Goal: Task Accomplishment & Management: Complete application form

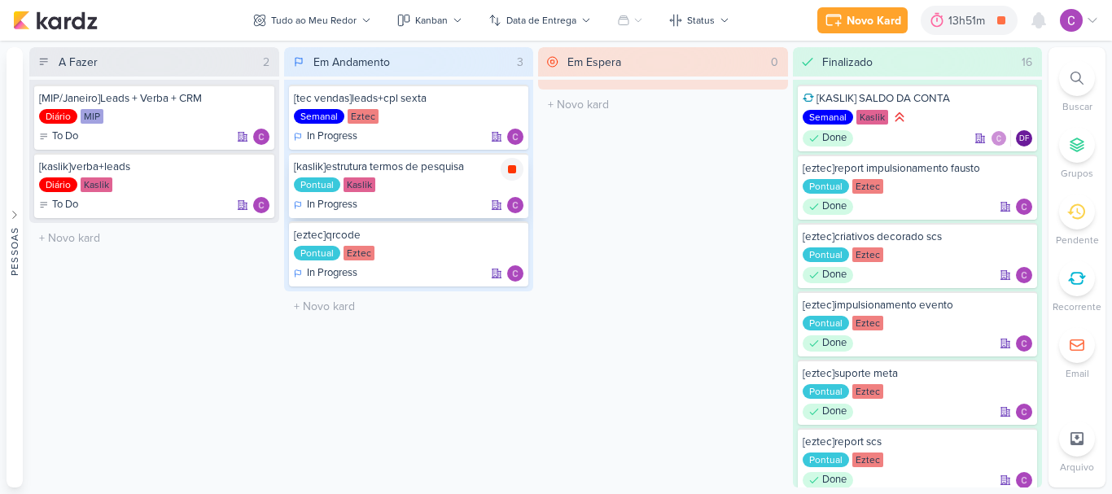
click at [519, 170] on div at bounding box center [512, 169] width 23 height 23
click at [910, 20] on div "Novo Kard" at bounding box center [897, 20] width 55 height 17
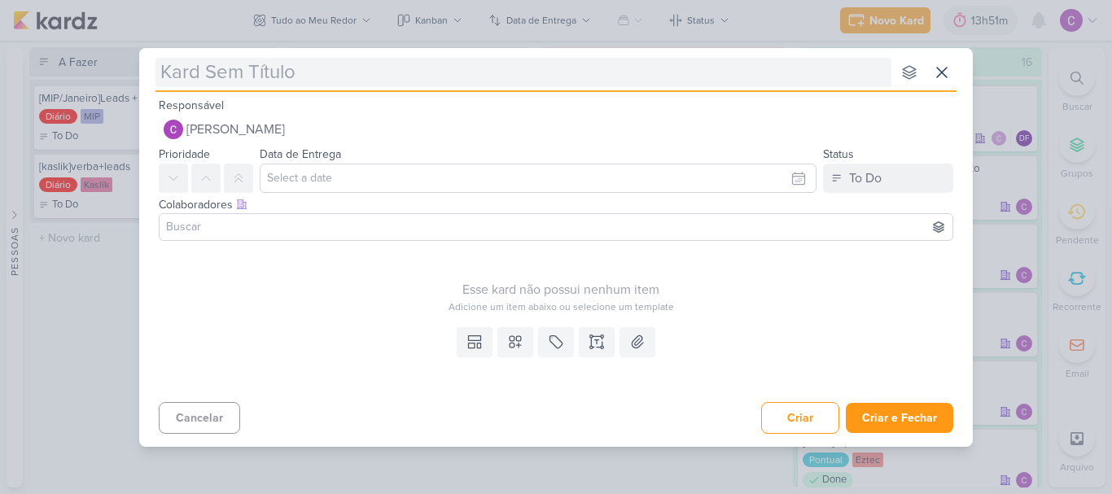
click at [737, 84] on input "text" at bounding box center [524, 72] width 736 height 29
type input "["
type input "[kaslik"
type input "[kaslik]"
type input "[kaslik]ser"
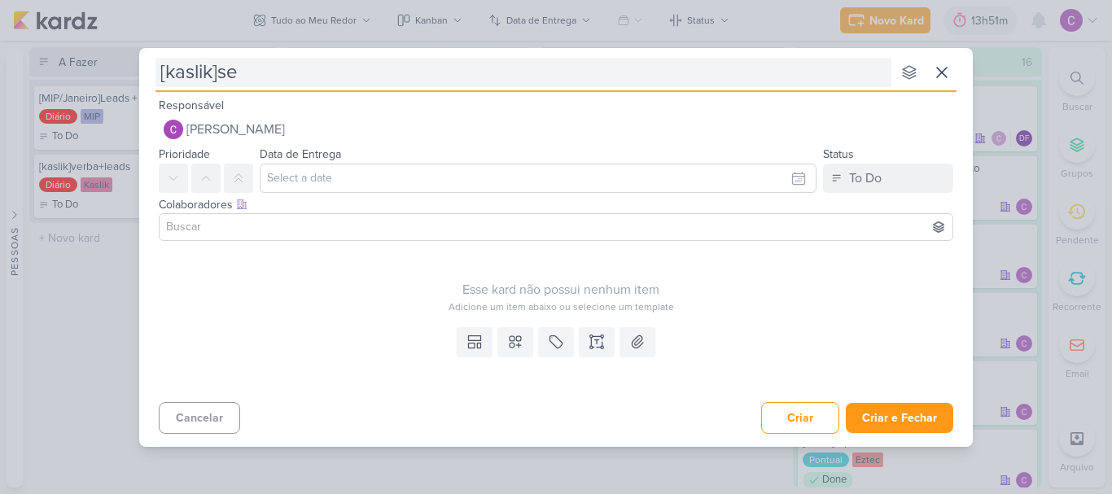
type input "[kaslik]sea"
type input "[kaslik]sear"
type input "[kaslik]search"
type input "[kaslik]search ibir"
type input "[kaslik]search ibirap"
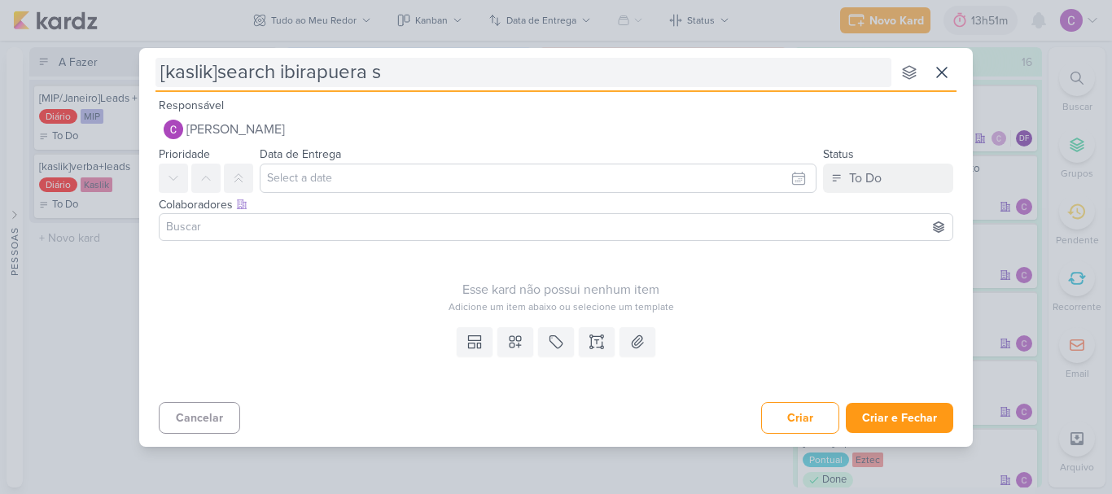
type input "[kaslik]search ibirapuera st"
type input "[kaslik]search ibirapuera stud"
type input "[kaslik]search ibirapuera studios"
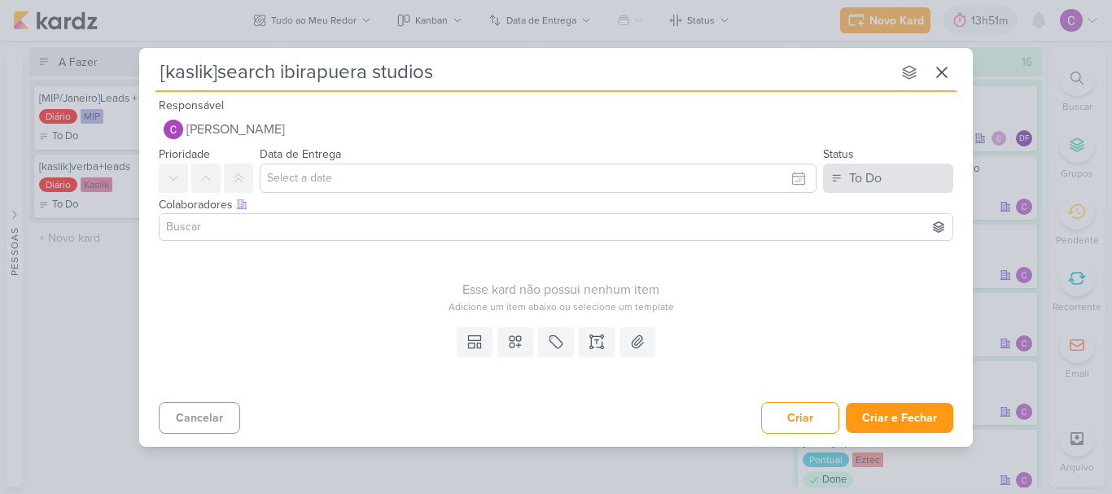
type input "[kaslik]search ibirapuera studios"
click at [872, 176] on div "To Do" at bounding box center [865, 179] width 33 height 20
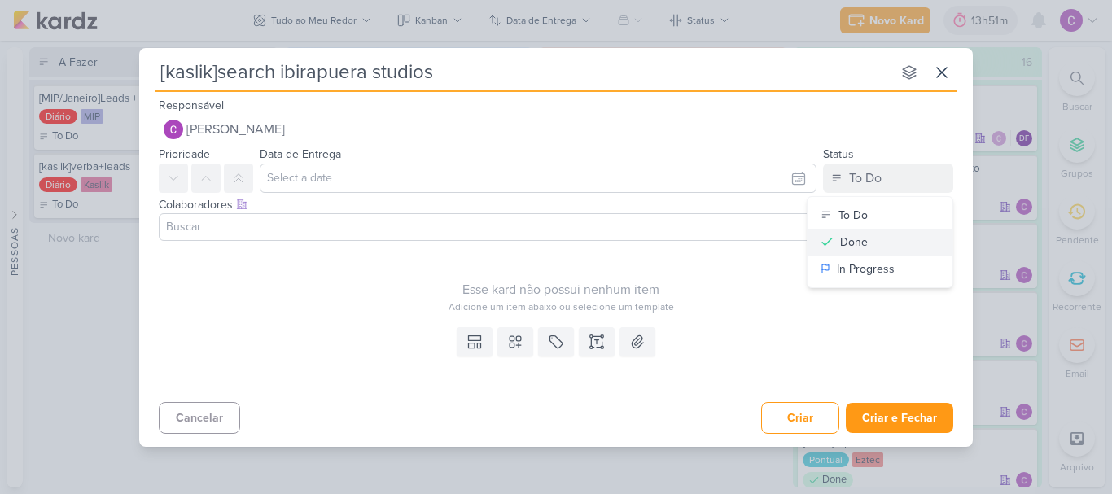
click at [868, 239] on button "Done" at bounding box center [880, 242] width 145 height 27
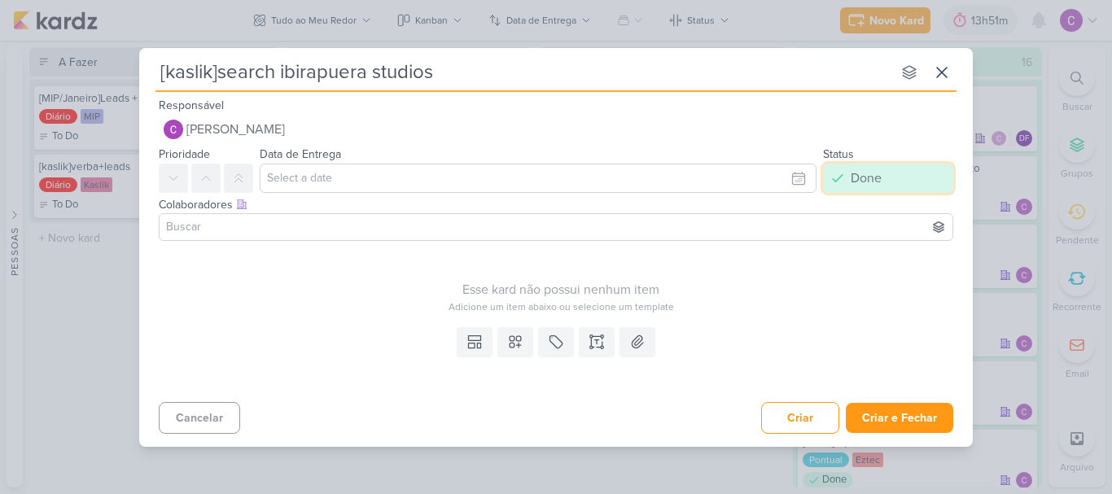
click at [845, 186] on button "Done" at bounding box center [888, 178] width 130 height 29
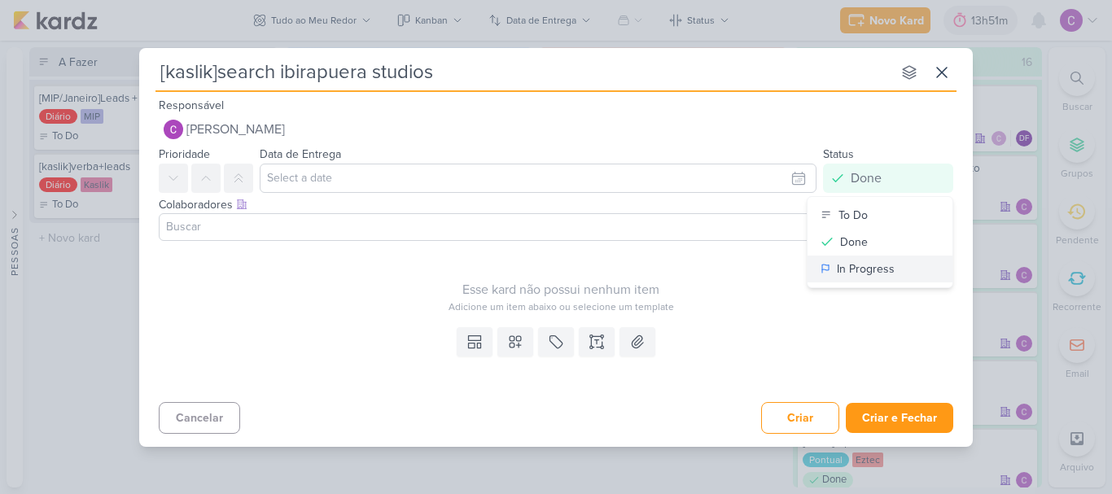
drag, startPoint x: 853, startPoint y: 268, endPoint x: 720, endPoint y: 290, distance: 135.3
click at [853, 268] on div "In Progress" at bounding box center [866, 269] width 58 height 17
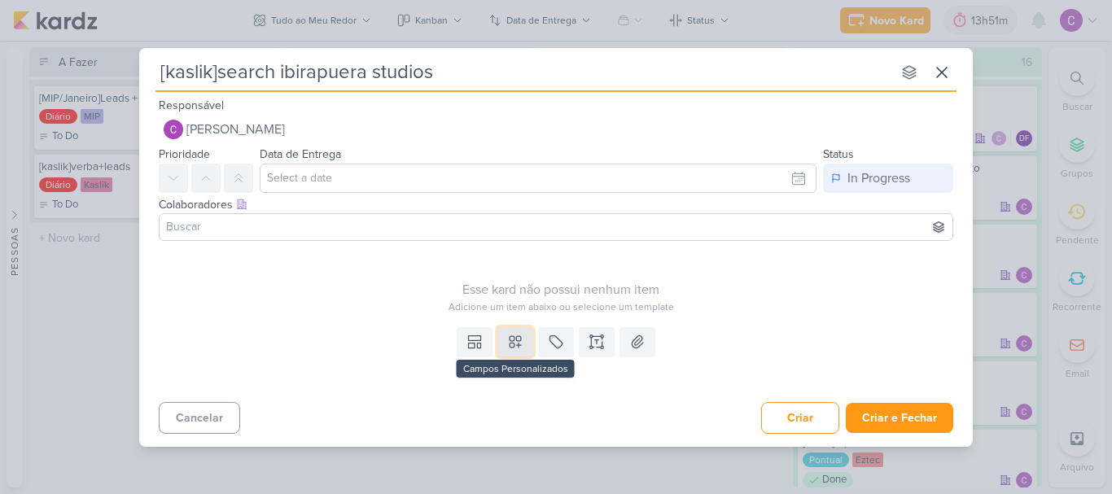
click at [522, 342] on icon at bounding box center [515, 342] width 16 height 16
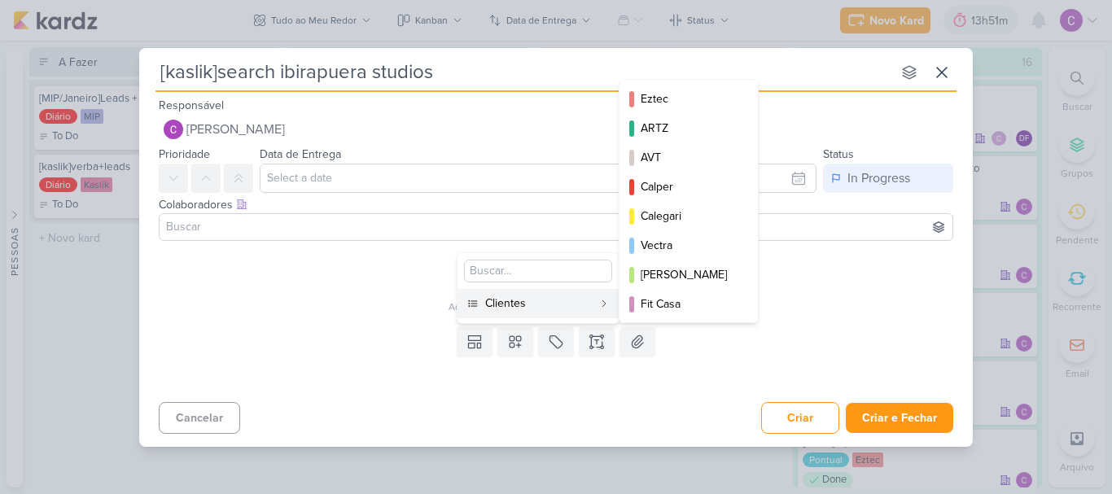
drag, startPoint x: 527, startPoint y: 310, endPoint x: 567, endPoint y: 308, distance: 40.0
click at [527, 309] on div "Clientes" at bounding box center [538, 303] width 107 height 17
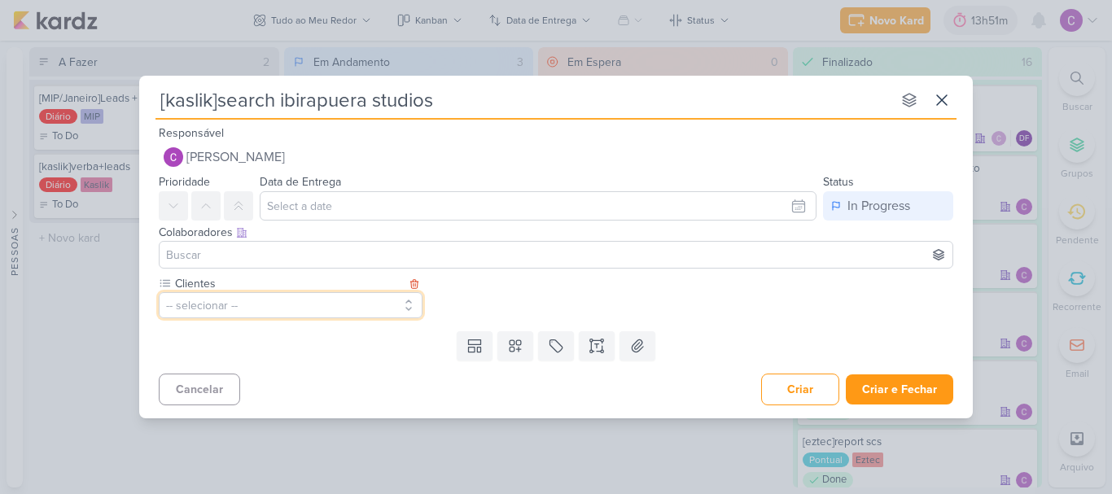
drag, startPoint x: 384, startPoint y: 305, endPoint x: 399, endPoint y: 296, distance: 17.9
click at [384, 305] on button "-- selecionar --" at bounding box center [291, 305] width 264 height 26
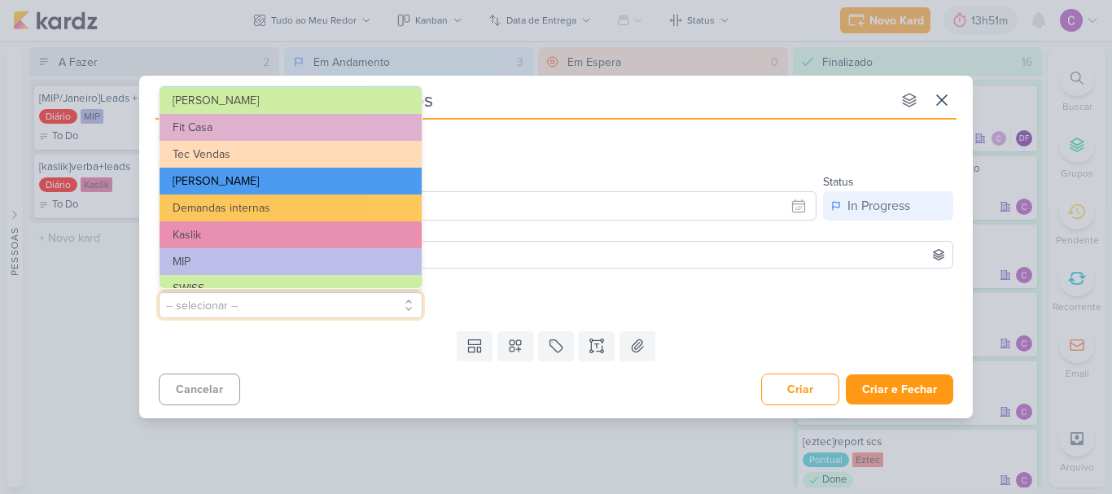
scroll to position [265, 0]
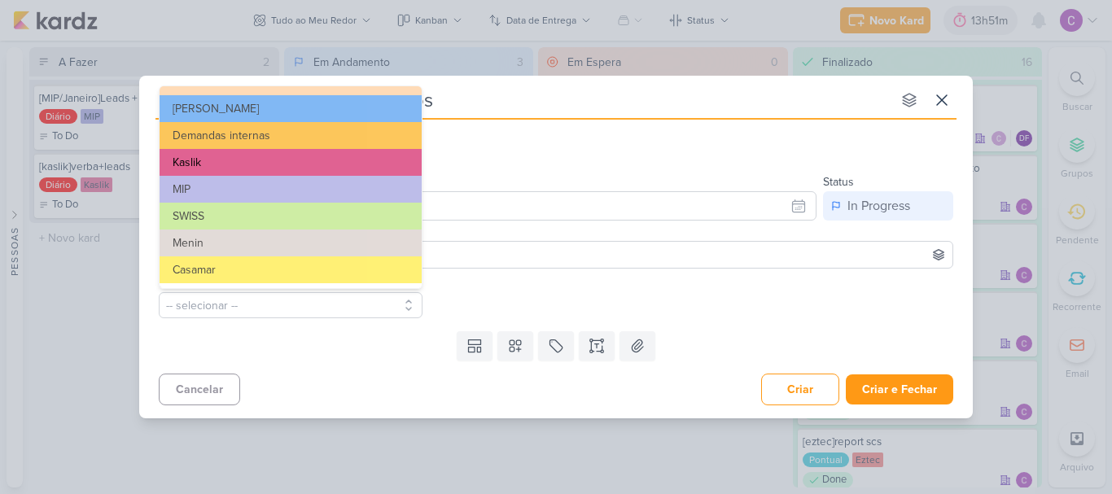
click at [235, 161] on button "Kaslik" at bounding box center [291, 162] width 262 height 27
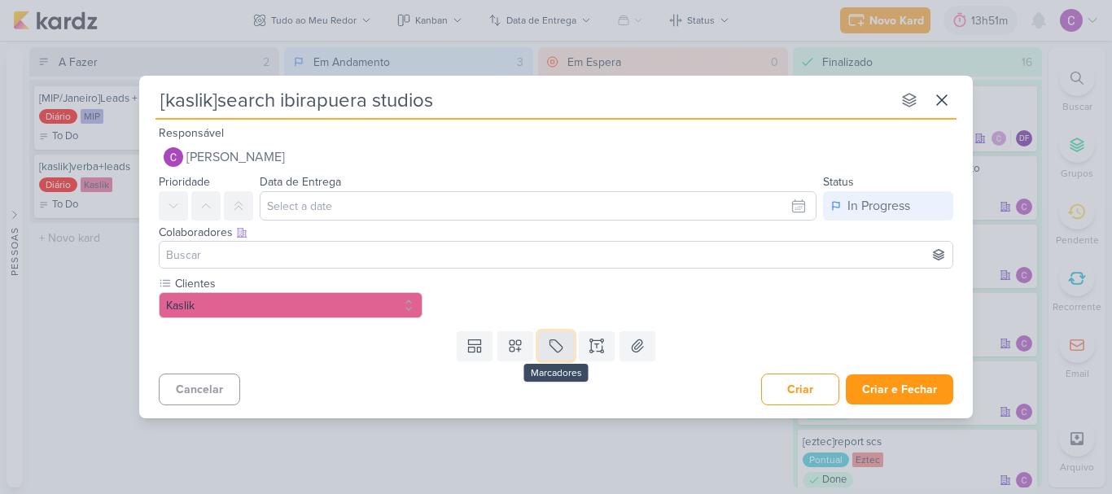
click at [555, 351] on icon at bounding box center [556, 346] width 16 height 16
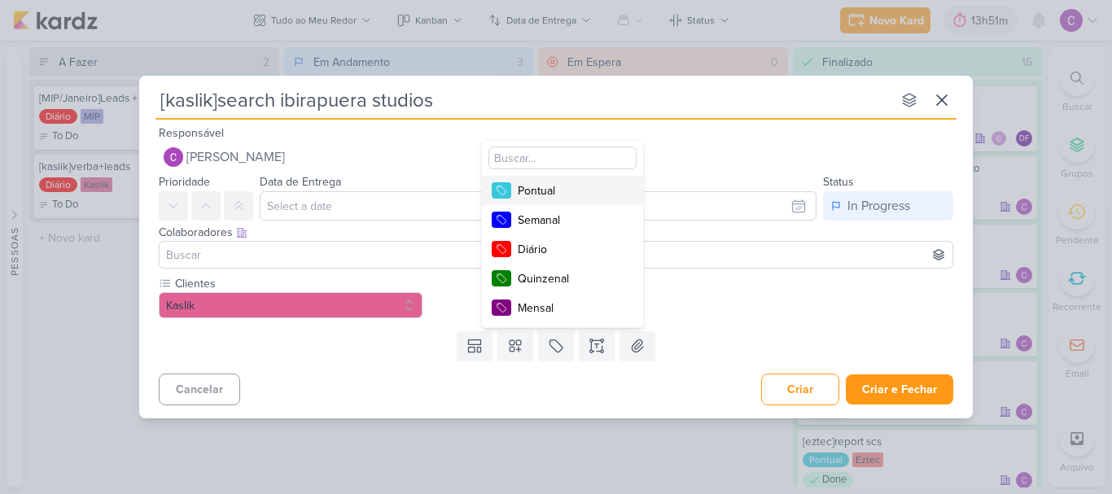
click at [548, 191] on div "Pontual" at bounding box center [571, 190] width 106 height 17
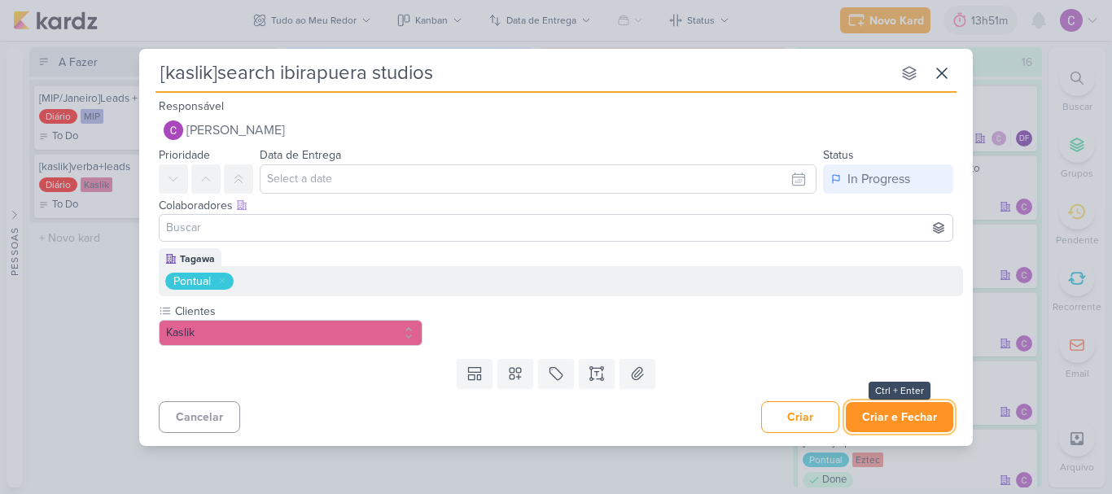
click at [912, 415] on button "Criar e Fechar" at bounding box center [899, 417] width 107 height 30
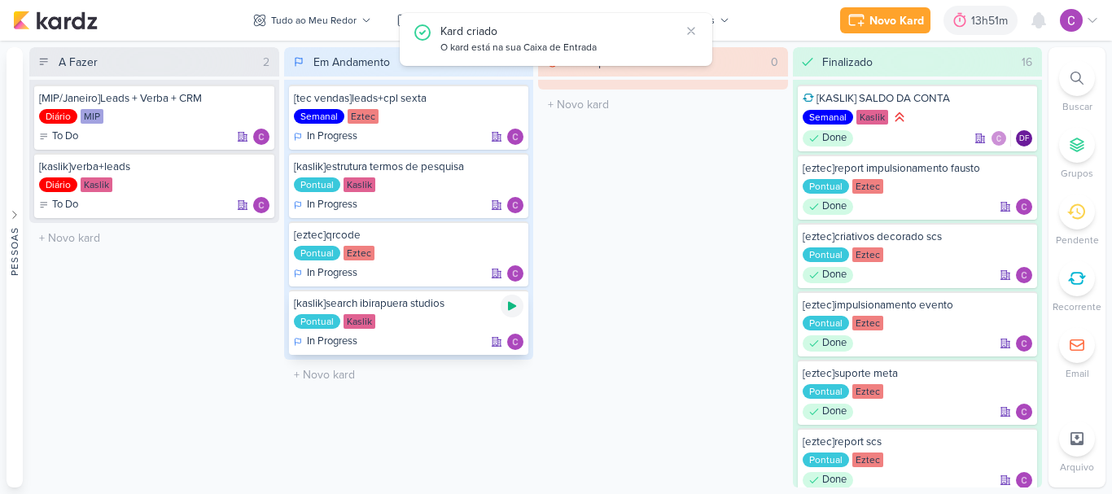
click at [514, 306] on icon at bounding box center [512, 306] width 8 height 9
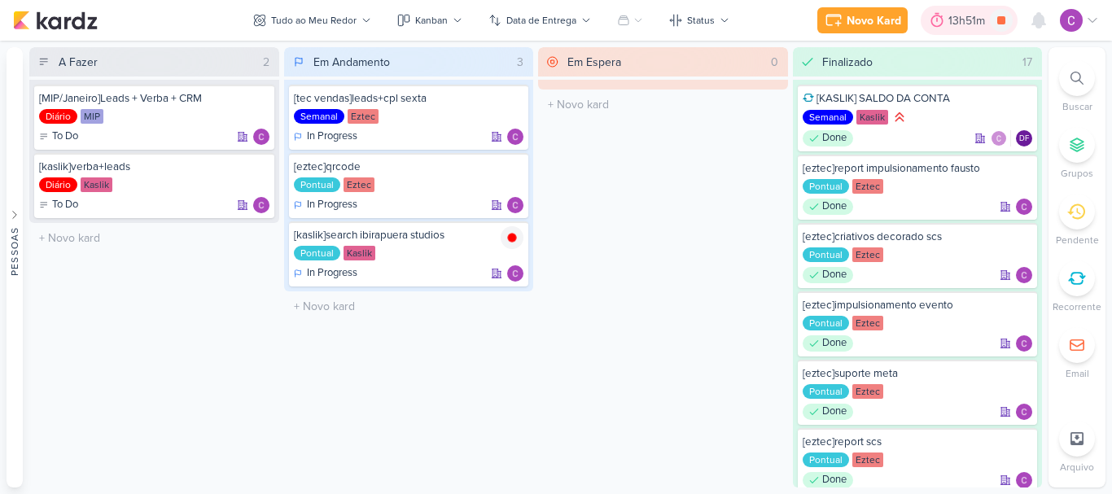
click at [968, 21] on div "13h51m" at bounding box center [970, 20] width 42 height 17
